Goal: Information Seeking & Learning: Learn about a topic

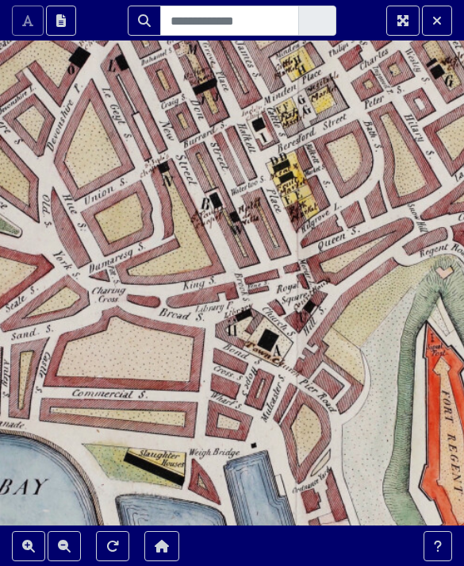
click at [342, 321] on div at bounding box center [232, 283] width 464 height 566
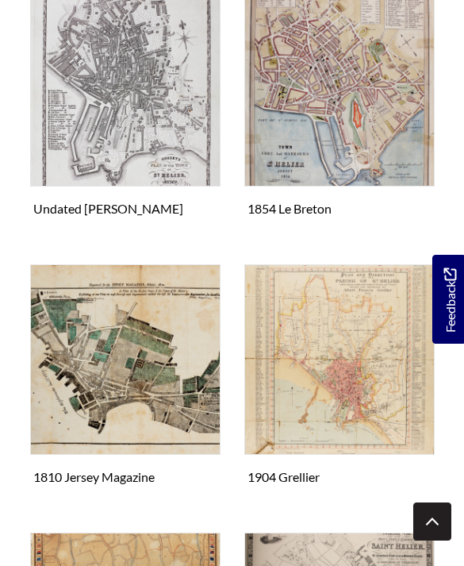
scroll to position [731, 0]
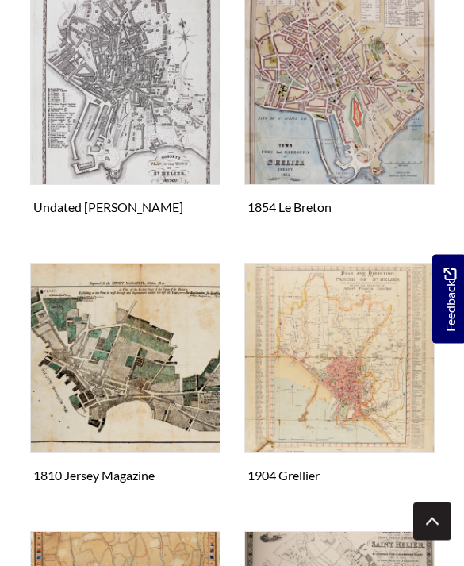
click at [63, 356] on img "Items in this Collection" at bounding box center [125, 358] width 190 height 190
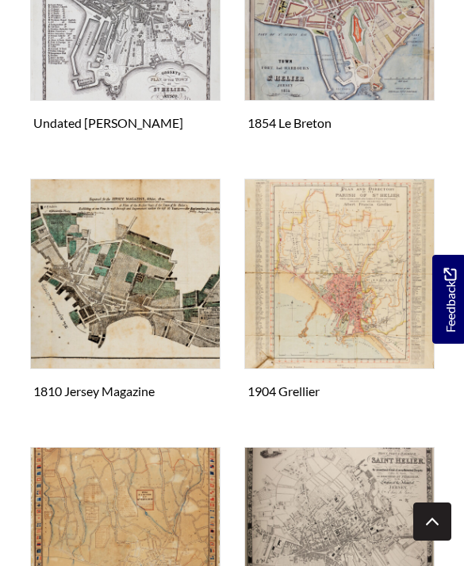
scroll to position [816, 0]
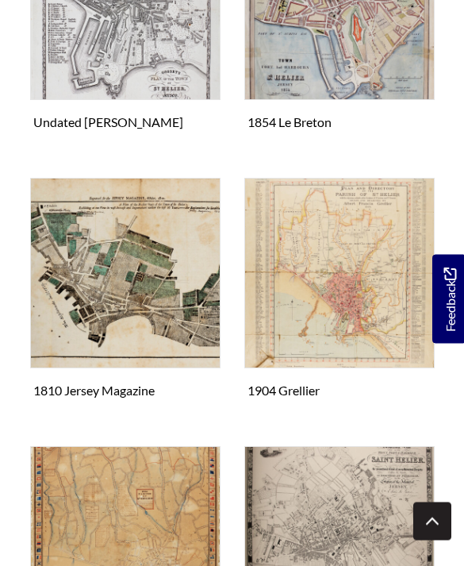
click at [305, 286] on img "Items in this Collection" at bounding box center [339, 273] width 190 height 190
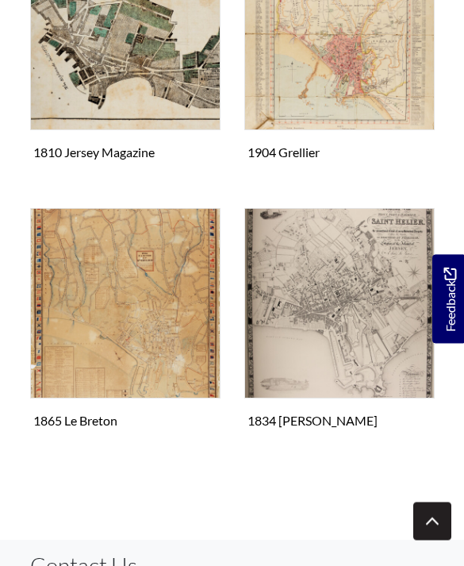
scroll to position [1056, 0]
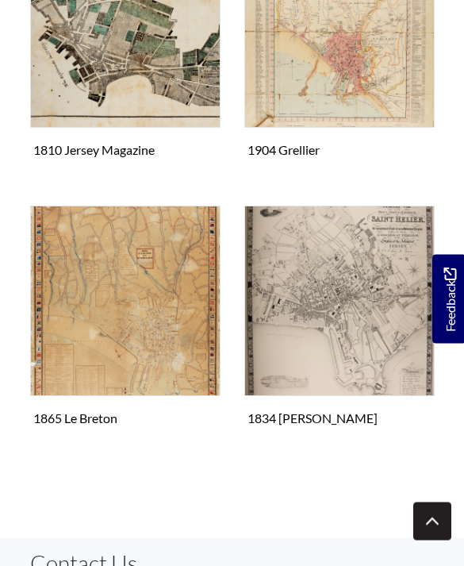
click at [291, 320] on img "Items in this Collection" at bounding box center [339, 301] width 190 height 190
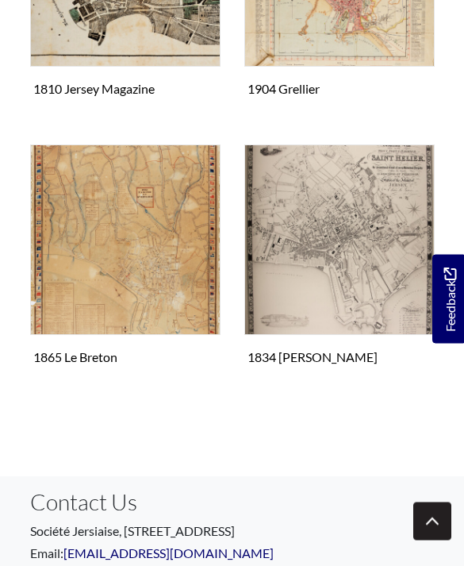
scroll to position [1092, 0]
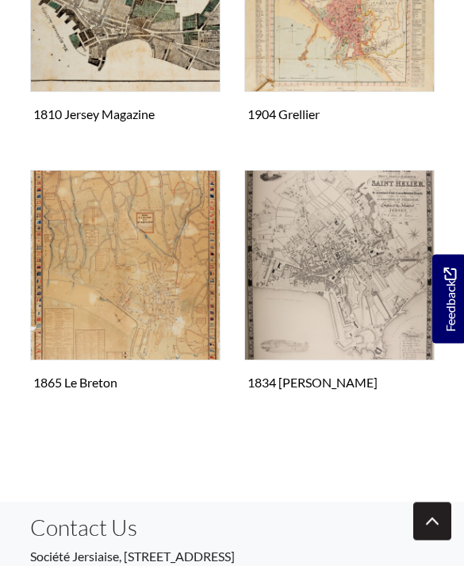
click at [98, 229] on img "Items in this Collection" at bounding box center [125, 266] width 190 height 190
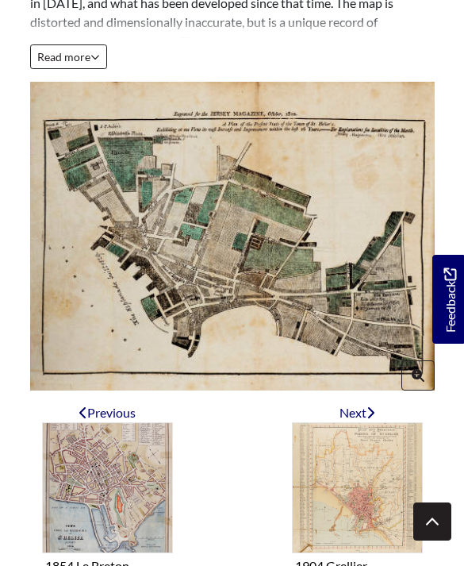
scroll to position [343, 0]
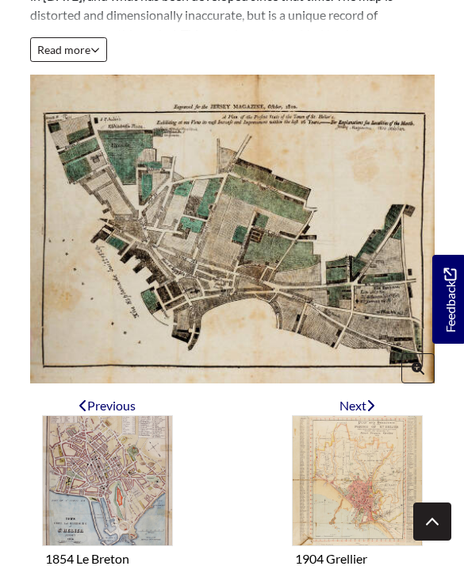
click at [118, 214] on img at bounding box center [232, 229] width 405 height 309
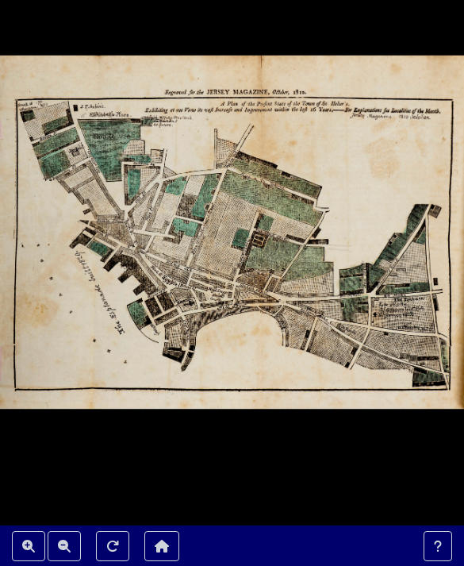
scroll to position [0, 0]
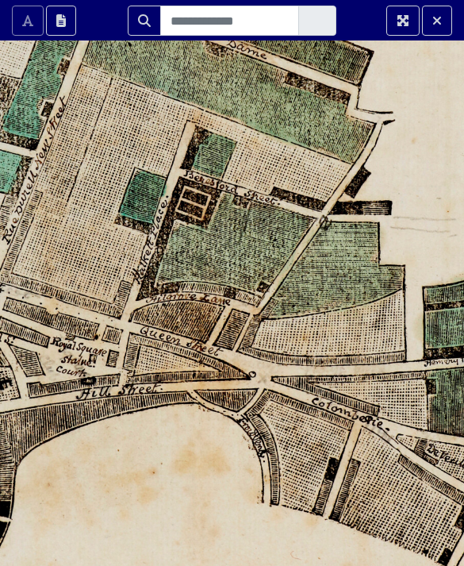
click at [223, 447] on div at bounding box center [232, 308] width 464 height 616
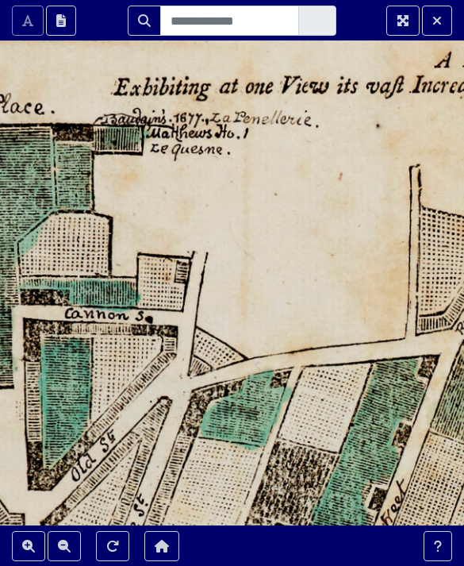
click at [351, 293] on div at bounding box center [232, 283] width 464 height 566
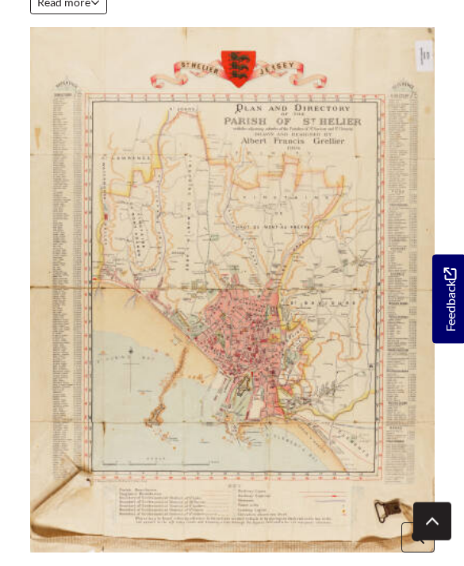
scroll to position [392, 0]
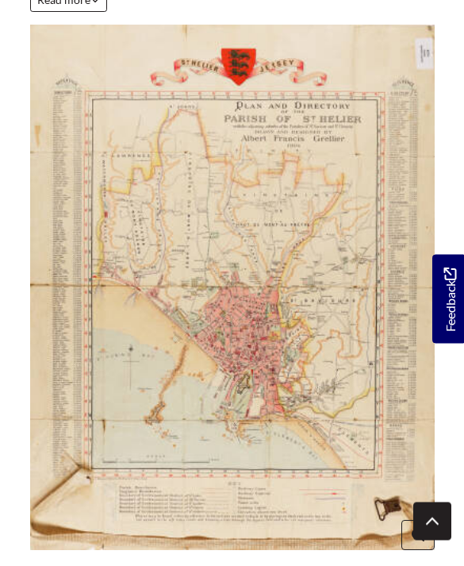
click at [179, 315] on img at bounding box center [232, 287] width 405 height 525
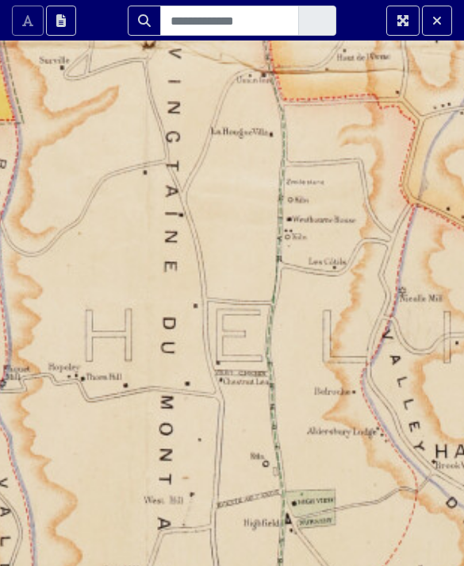
click at [178, 331] on div at bounding box center [232, 308] width 464 height 616
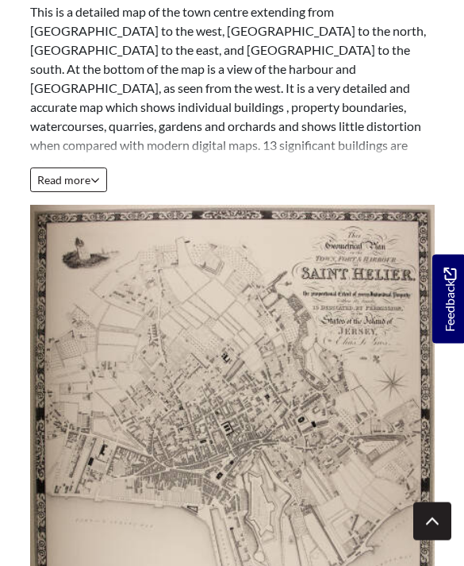
scroll to position [213, 0]
click at [118, 383] on img at bounding box center [232, 448] width 405 height 487
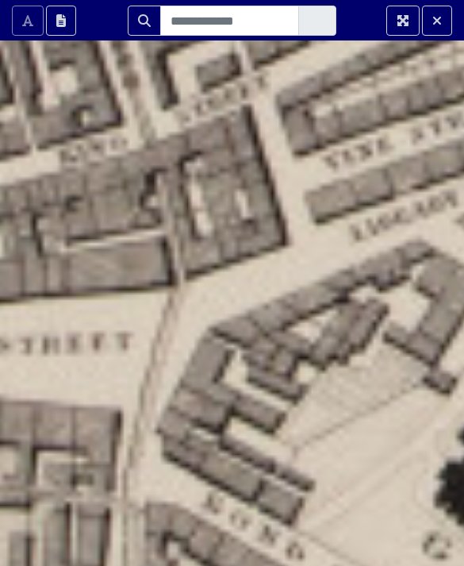
click at [109, 253] on div at bounding box center [232, 308] width 464 height 616
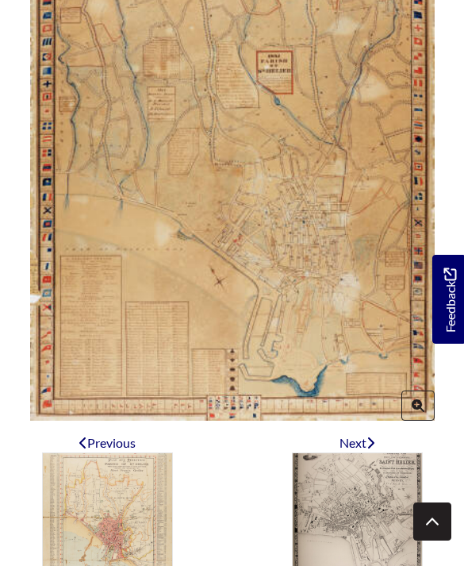
scroll to position [487, 0]
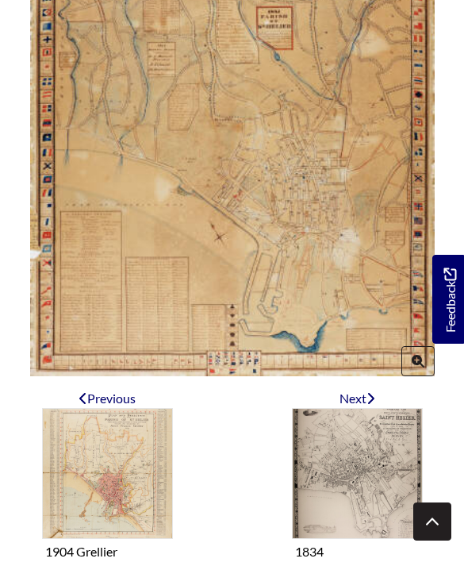
click at [132, 235] on img at bounding box center [232, 118] width 405 height 516
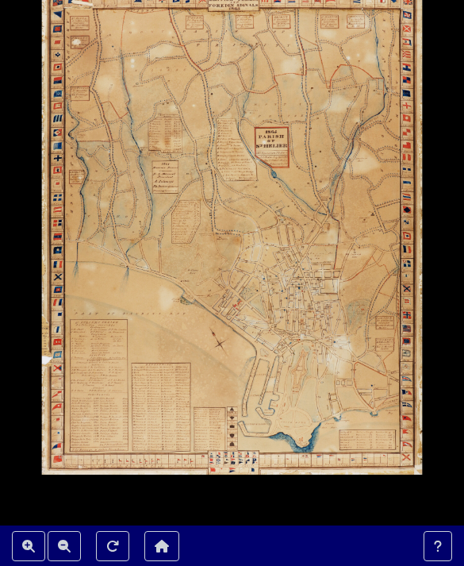
scroll to position [0, 0]
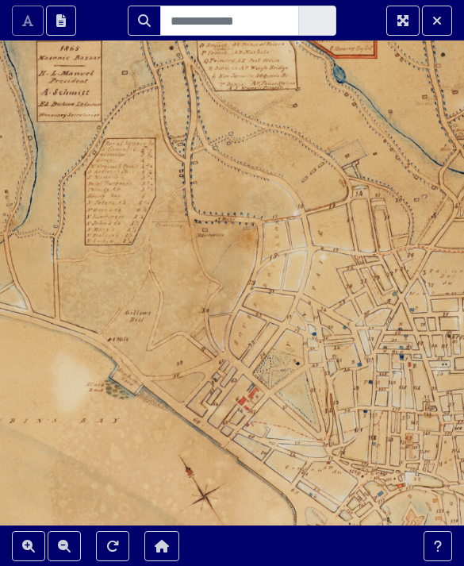
click at [234, 327] on div at bounding box center [232, 283] width 464 height 566
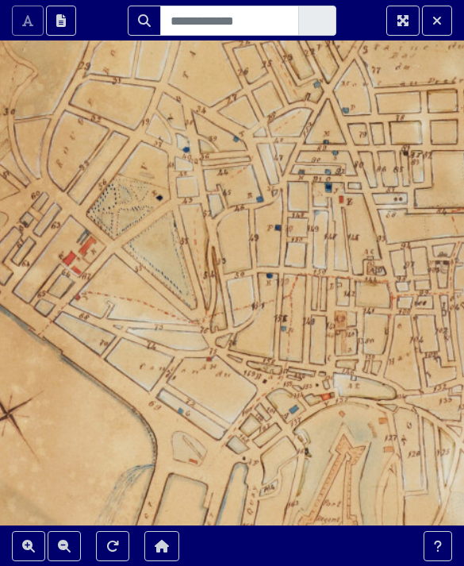
click at [223, 354] on div at bounding box center [232, 283] width 464 height 566
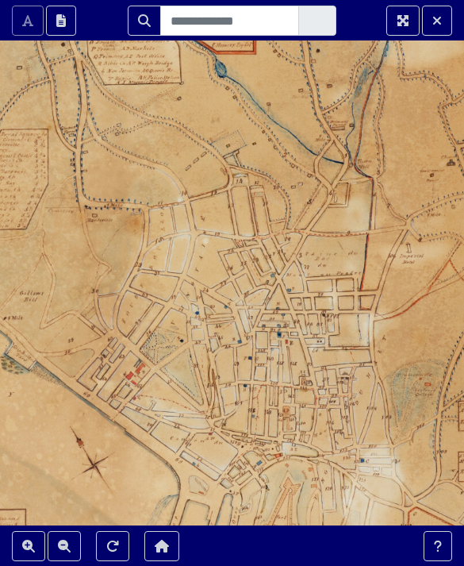
click at [53, 208] on div at bounding box center [232, 283] width 464 height 566
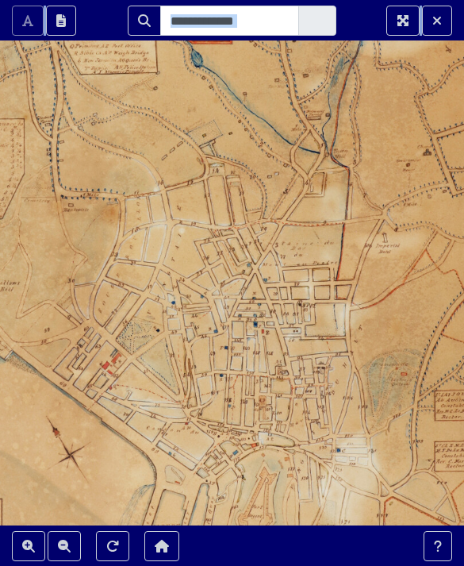
click at [132, 271] on div at bounding box center [232, 283] width 464 height 566
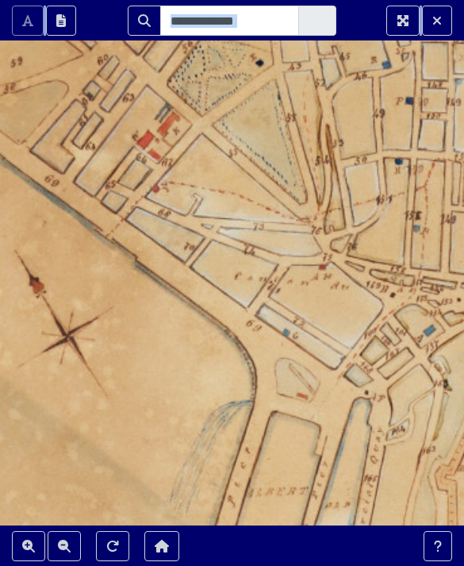
click at [123, 297] on div at bounding box center [232, 283] width 464 height 566
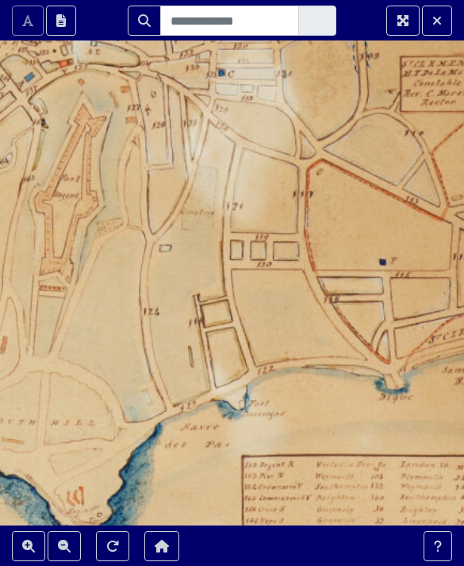
click at [142, 290] on div at bounding box center [232, 283] width 464 height 566
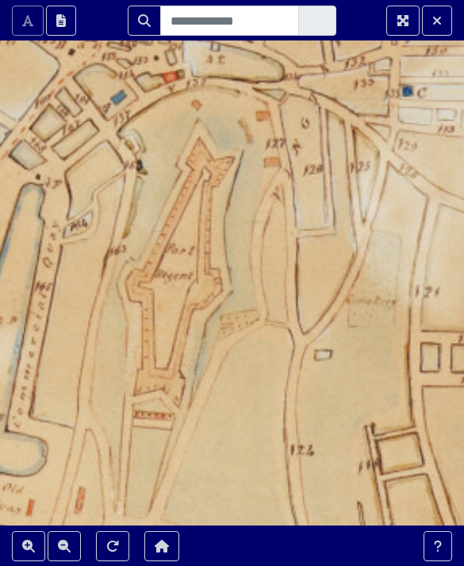
click at [90, 302] on div at bounding box center [232, 283] width 464 height 566
